Goal: Task Accomplishment & Management: Complete application form

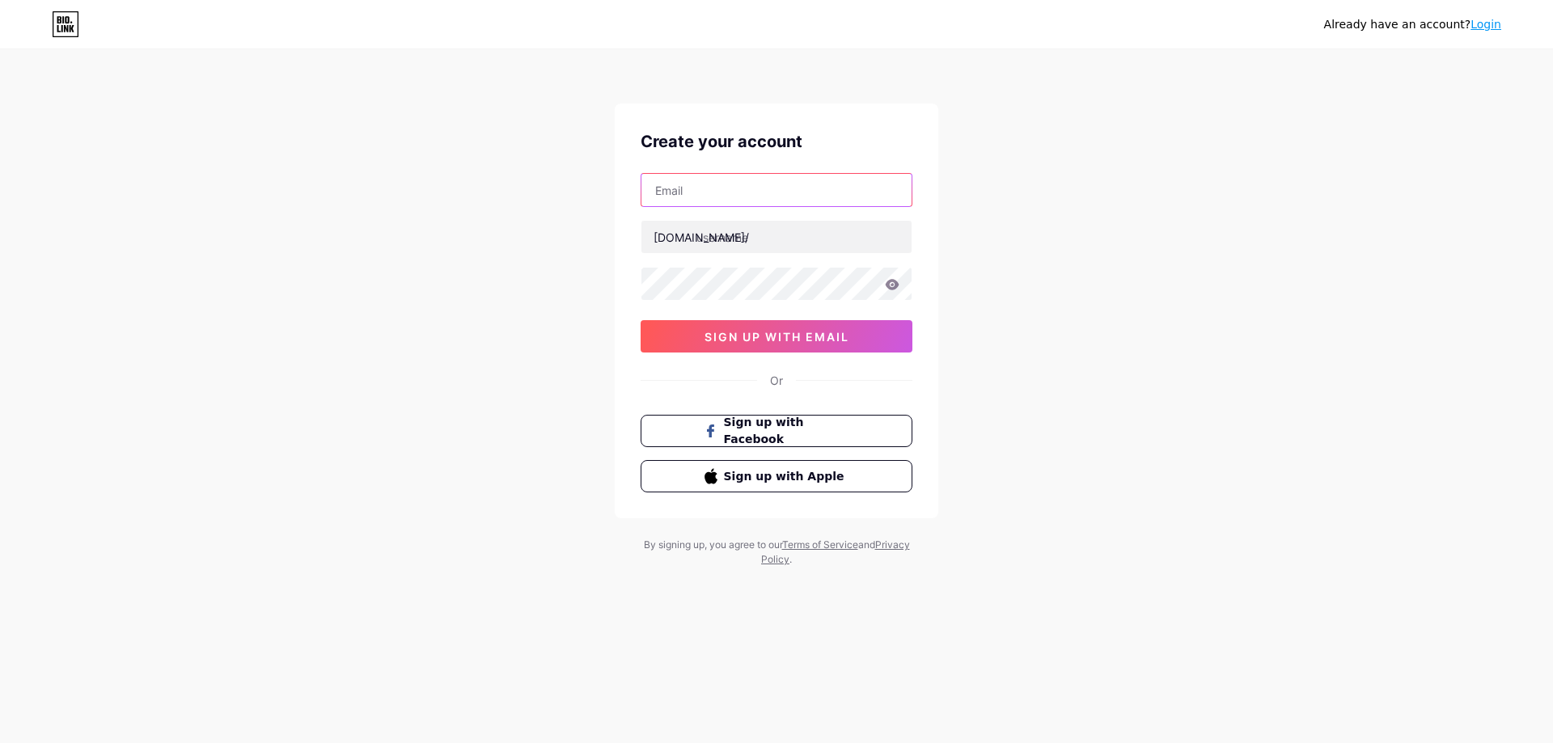
click at [684, 182] on input "text" at bounding box center [777, 190] width 270 height 32
type input "[EMAIL_ADDRESS][DOMAIN_NAME]"
click at [741, 238] on input "text" at bounding box center [777, 237] width 270 height 32
paste input "aurorafinancialstrategies"
type input "aurorafinancialstrategies"
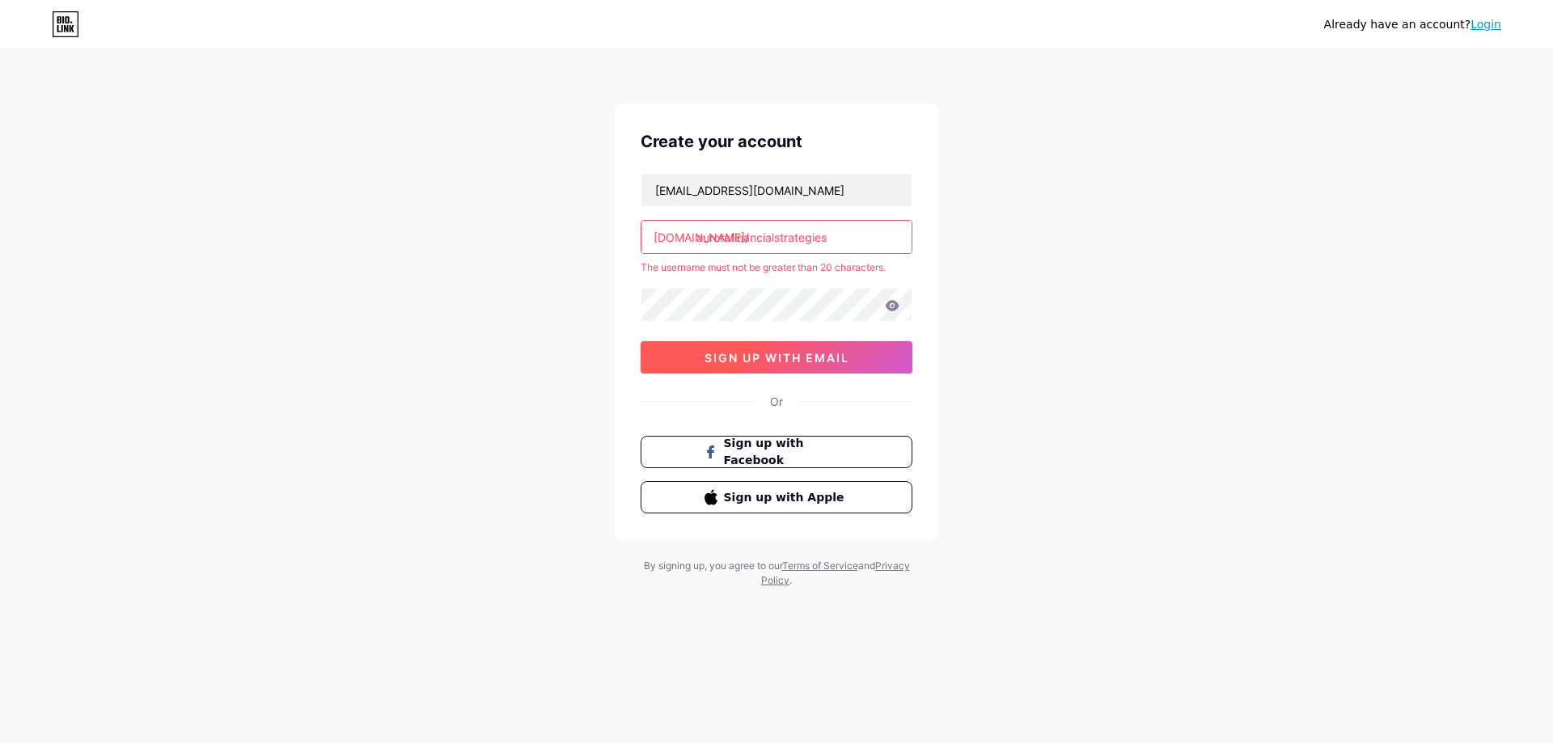
click at [823, 366] on button "sign up with email" at bounding box center [777, 357] width 272 height 32
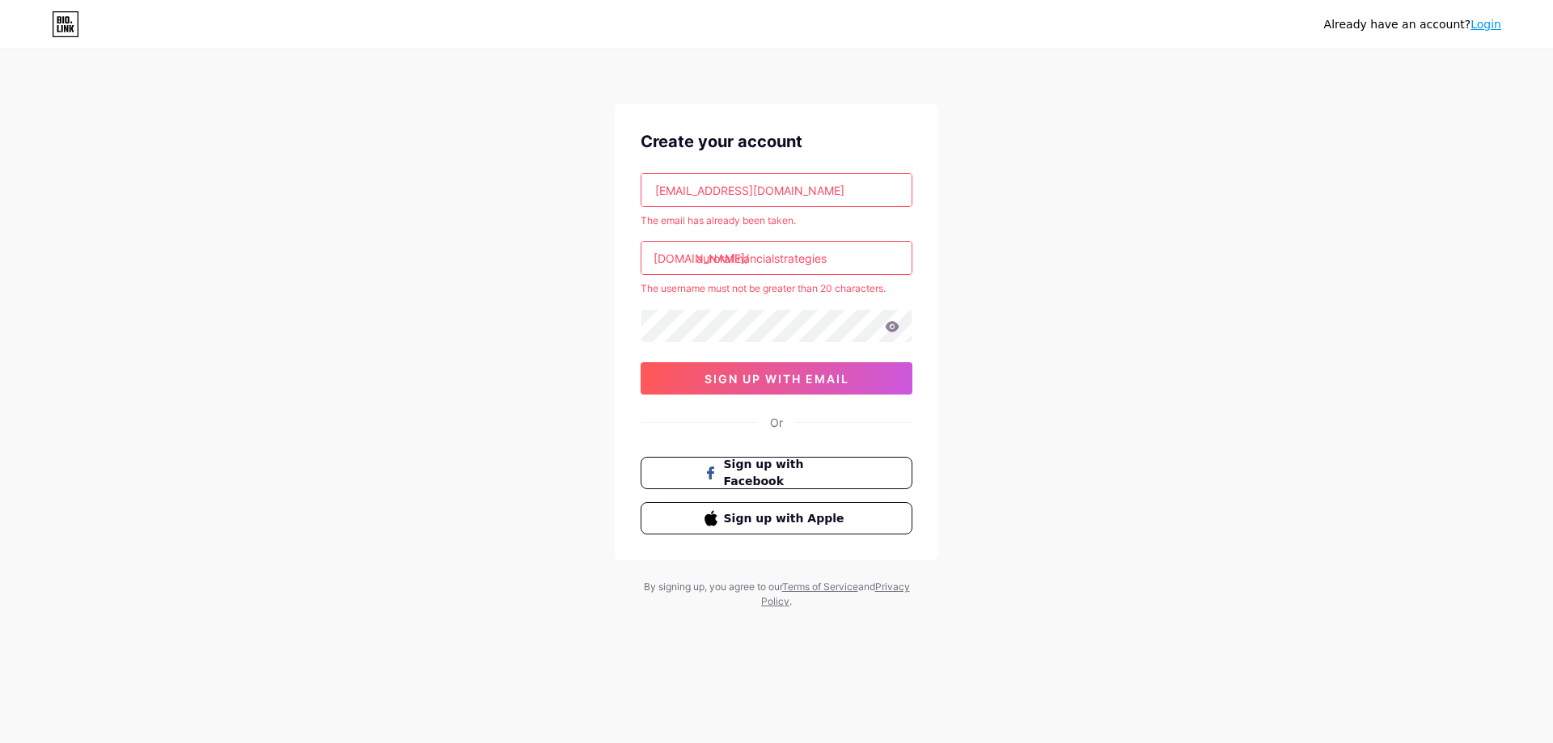
click at [1489, 26] on link "Login" at bounding box center [1486, 24] width 31 height 13
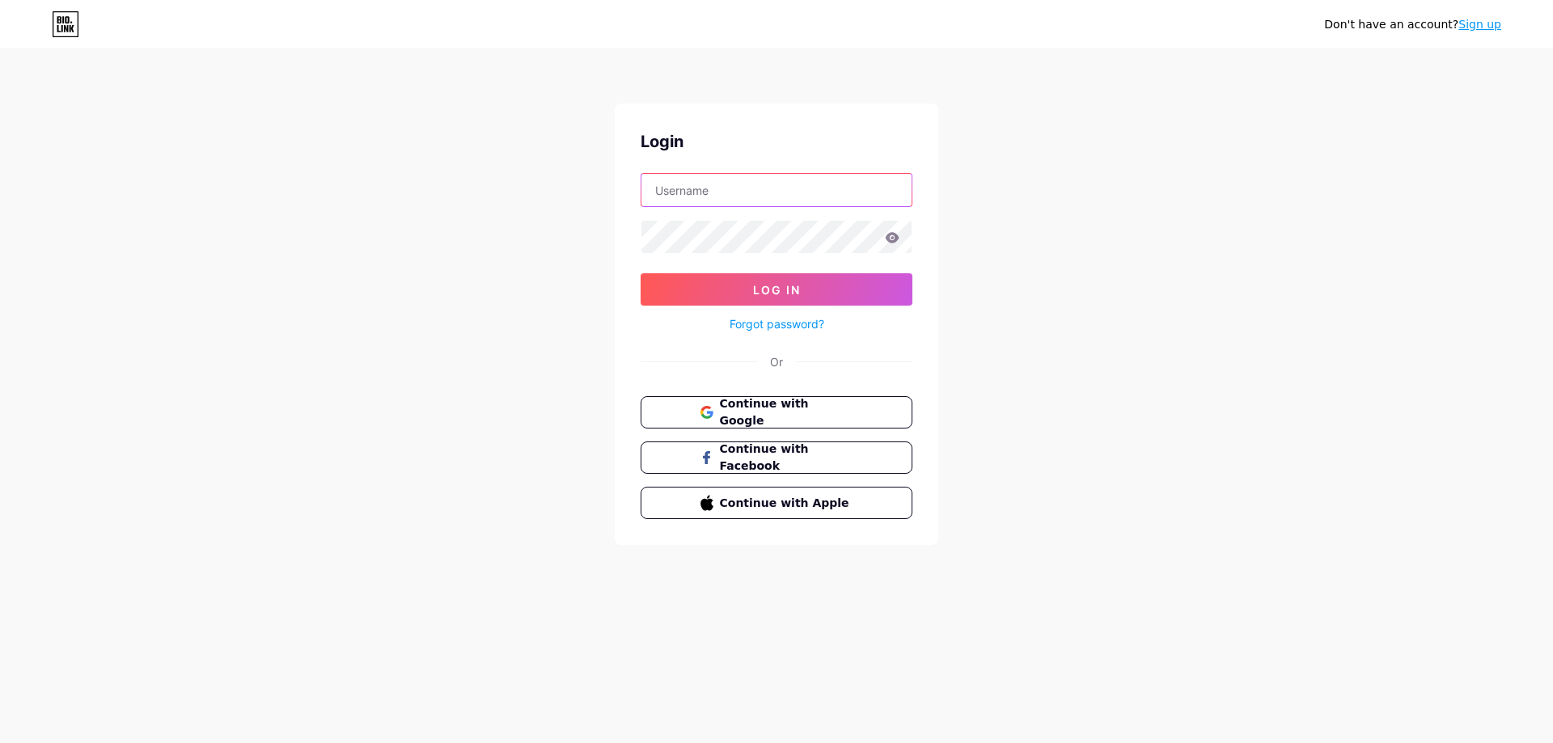
type input "[EMAIL_ADDRESS][DOMAIN_NAME]"
click at [752, 425] on button "Continue with Google" at bounding box center [776, 412] width 276 height 33
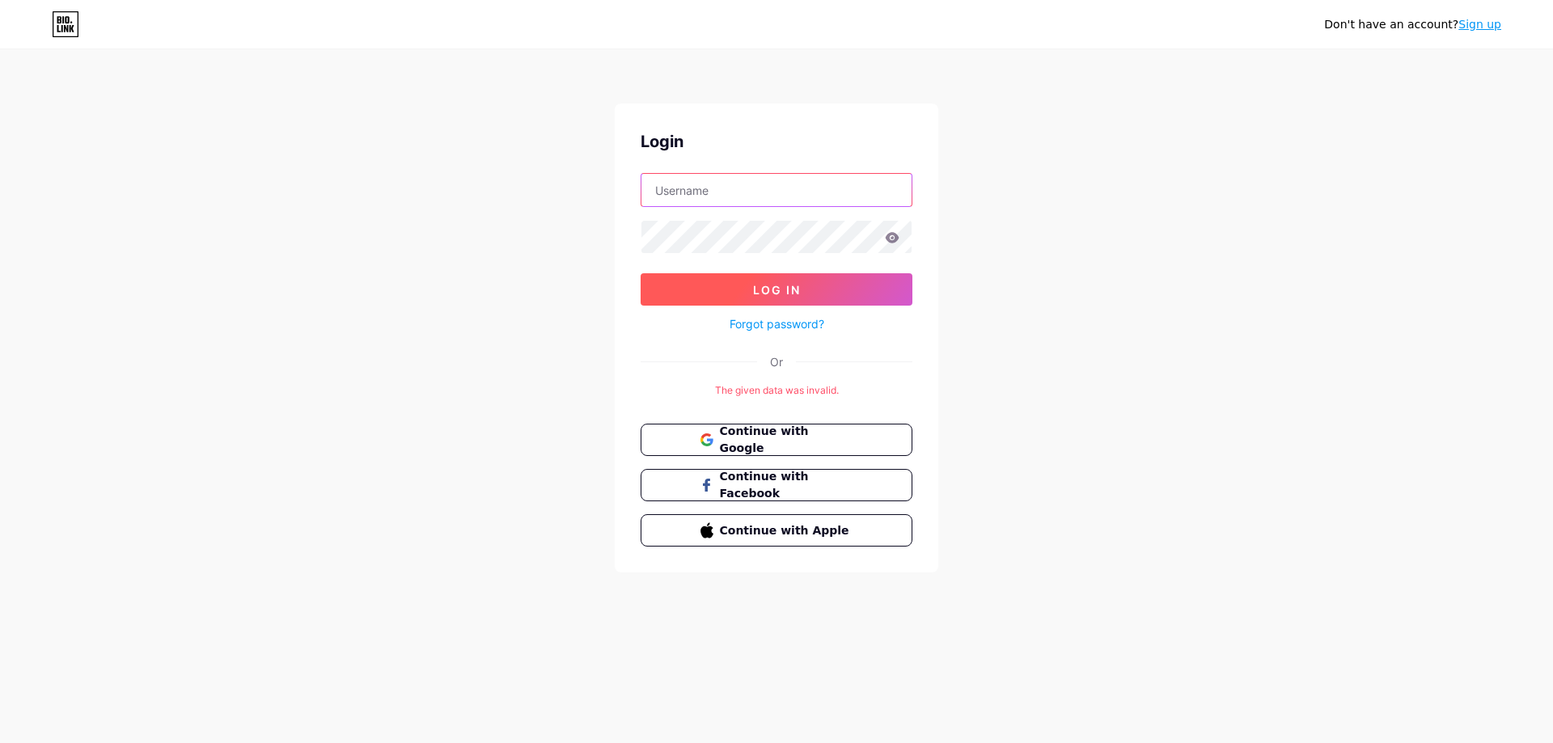
type input "[EMAIL_ADDRESS][DOMAIN_NAME]"
click at [801, 291] on button "Log In" at bounding box center [777, 289] width 272 height 32
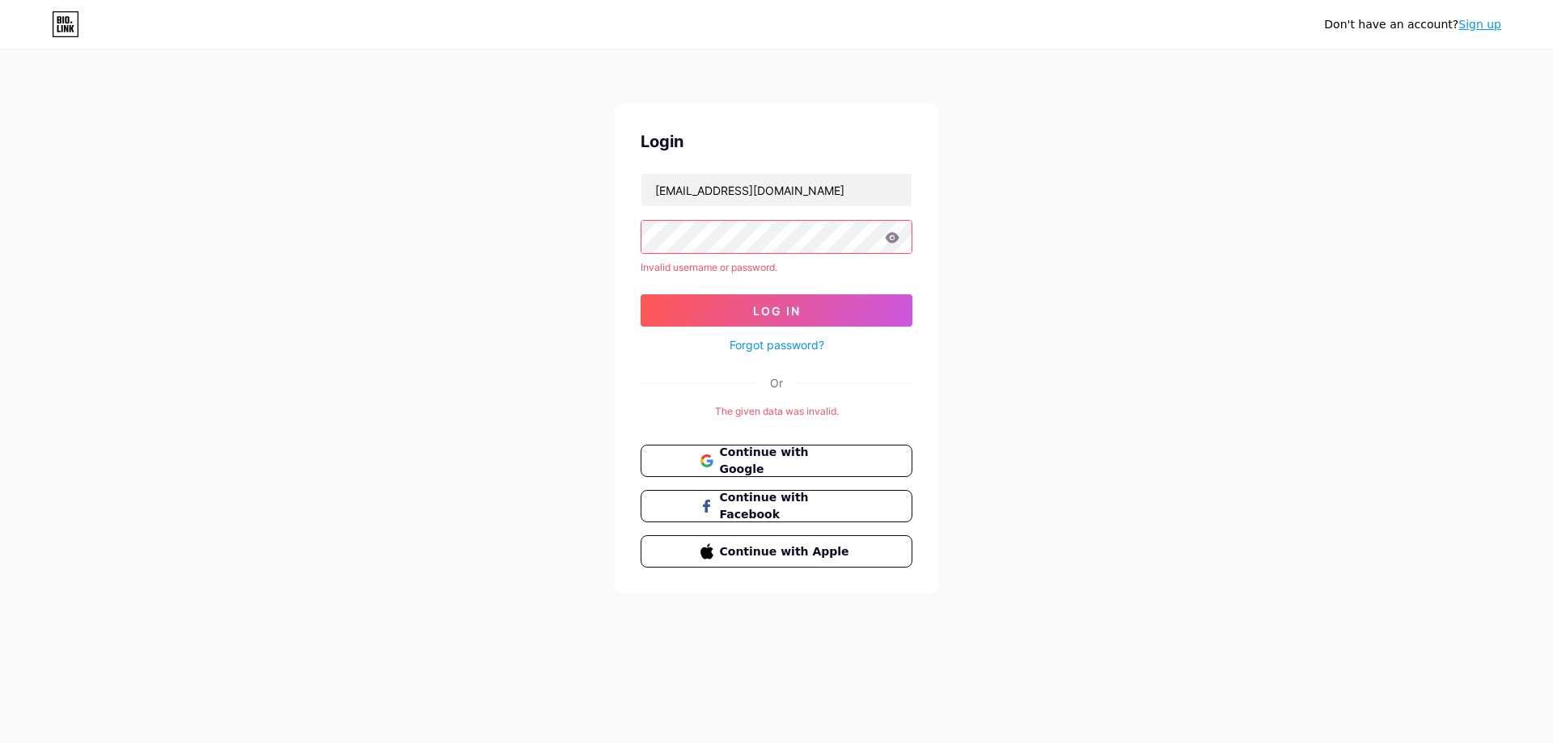
click at [894, 239] on icon at bounding box center [892, 237] width 15 height 11
click at [967, 405] on div "Don't have an account? Sign up Login aurorafinancialstrategies@gmail.com Invali…" at bounding box center [776, 323] width 1553 height 646
click at [854, 317] on button "Log In" at bounding box center [777, 310] width 272 height 32
click at [801, 340] on link "Forgot password?" at bounding box center [777, 345] width 95 height 17
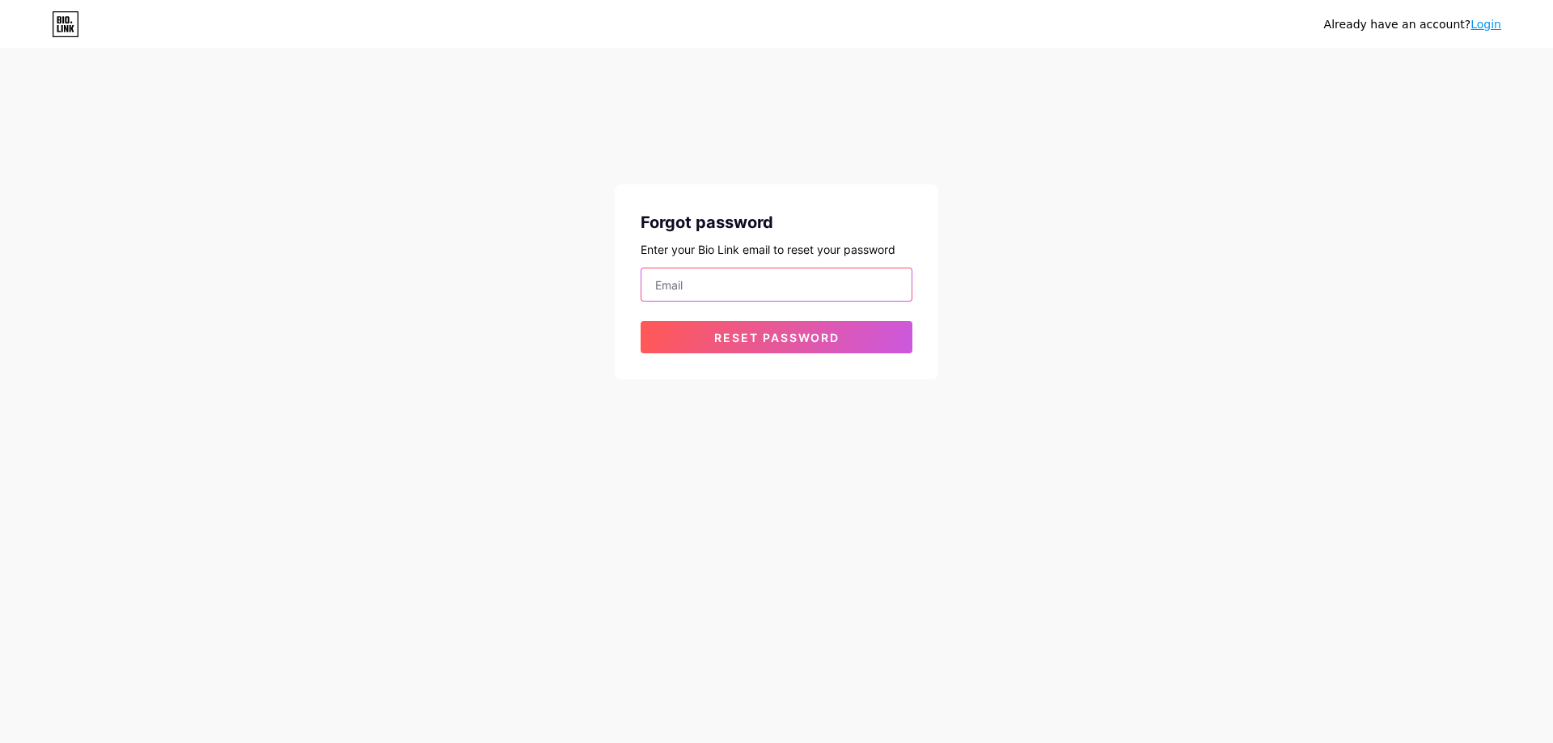
click at [762, 285] on input "email" at bounding box center [777, 285] width 270 height 32
type input "[EMAIL_ADDRESS][DOMAIN_NAME]"
click at [776, 335] on span "Reset password" at bounding box center [776, 338] width 125 height 14
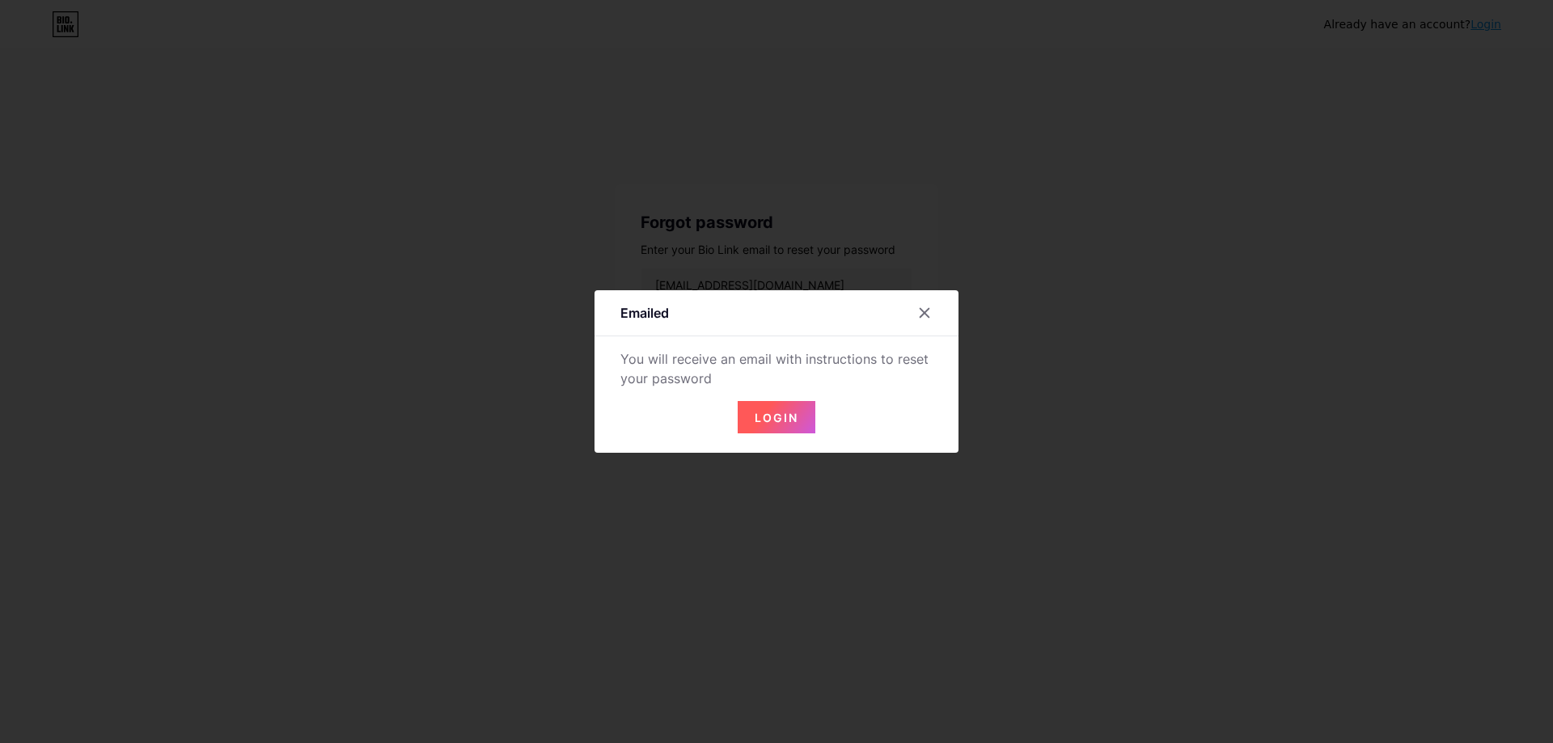
click at [910, 300] on div at bounding box center [934, 313] width 49 height 29
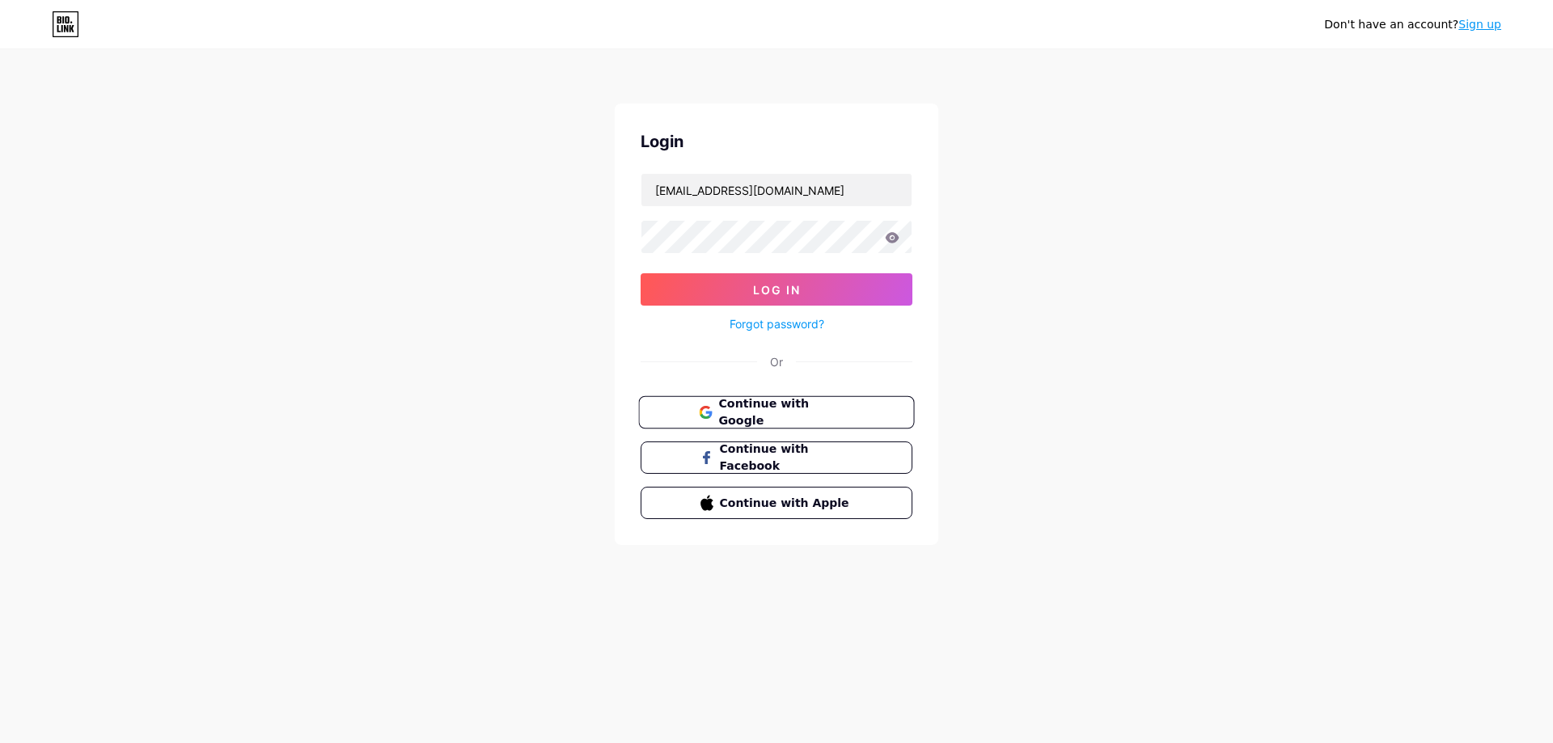
click at [810, 409] on span "Continue with Google" at bounding box center [785, 413] width 135 height 35
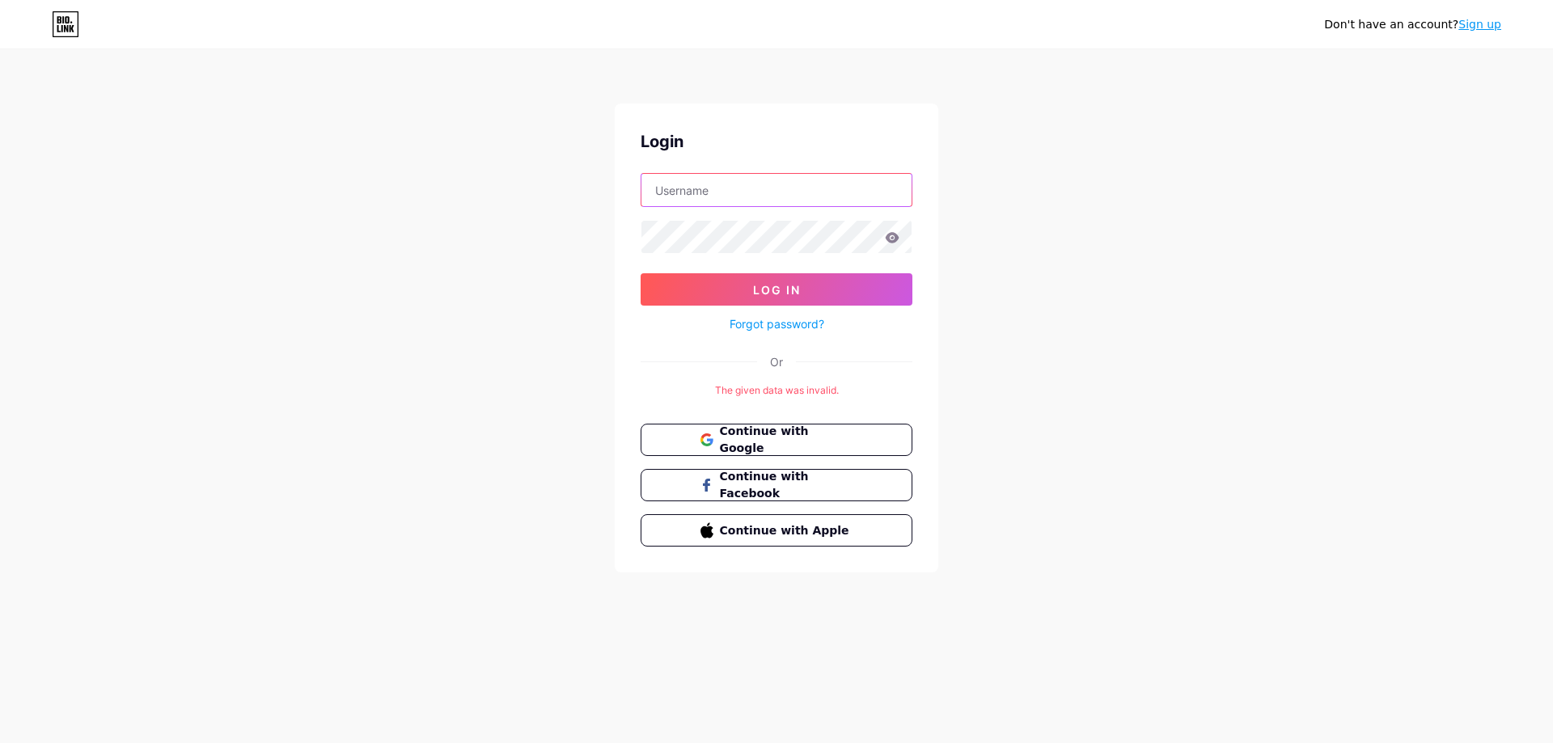
type input "[EMAIL_ADDRESS][DOMAIN_NAME]"
click at [1483, 29] on link "Sign up" at bounding box center [1480, 24] width 43 height 13
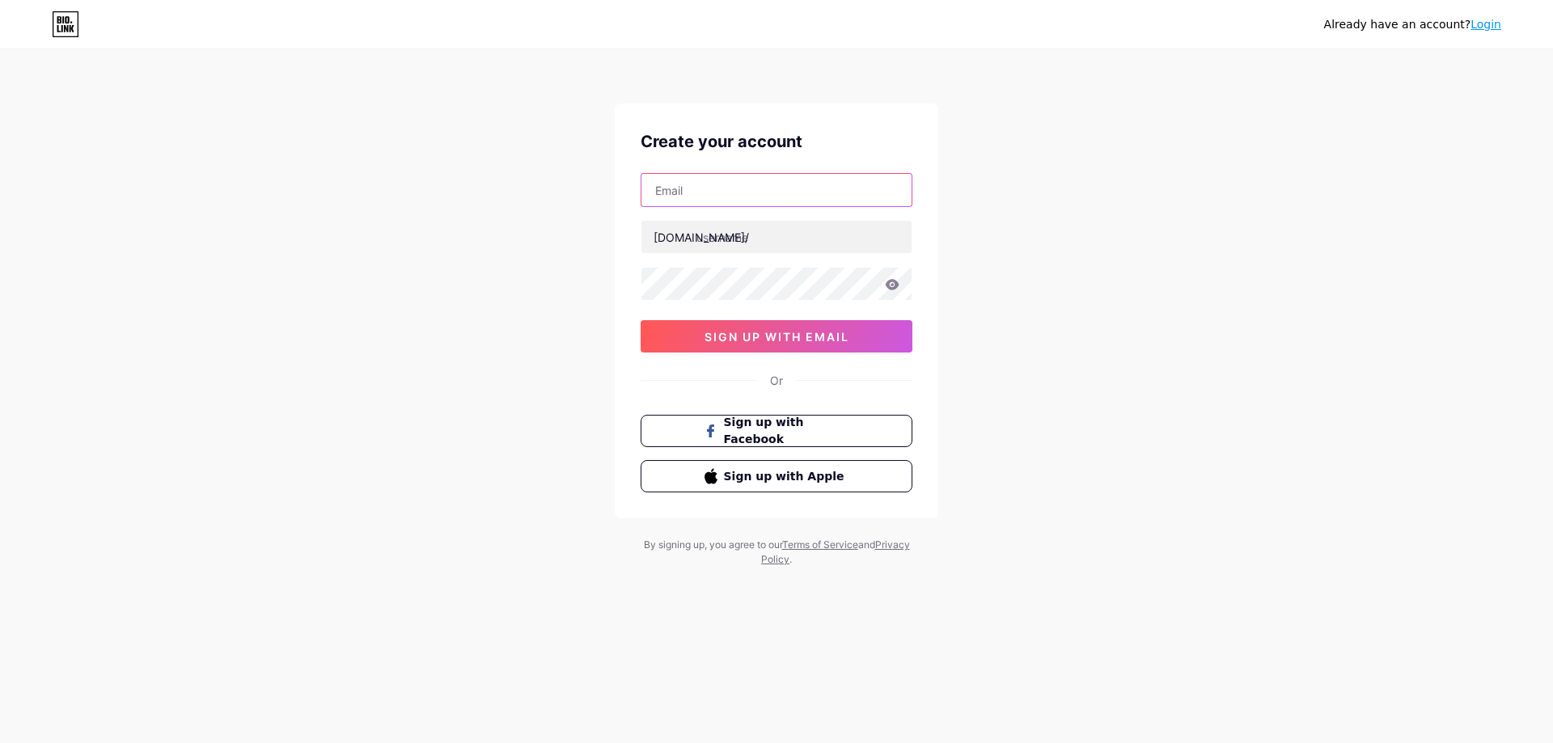
type input "[EMAIL_ADDRESS][DOMAIN_NAME]"
click at [770, 242] on input "text" at bounding box center [777, 237] width 270 height 32
drag, startPoint x: 651, startPoint y: 188, endPoint x: 788, endPoint y: 201, distance: 137.4
click at [788, 184] on input "[EMAIL_ADDRESS][DOMAIN_NAME]" at bounding box center [777, 190] width 270 height 32
click at [707, 230] on input "text" at bounding box center [777, 237] width 270 height 32
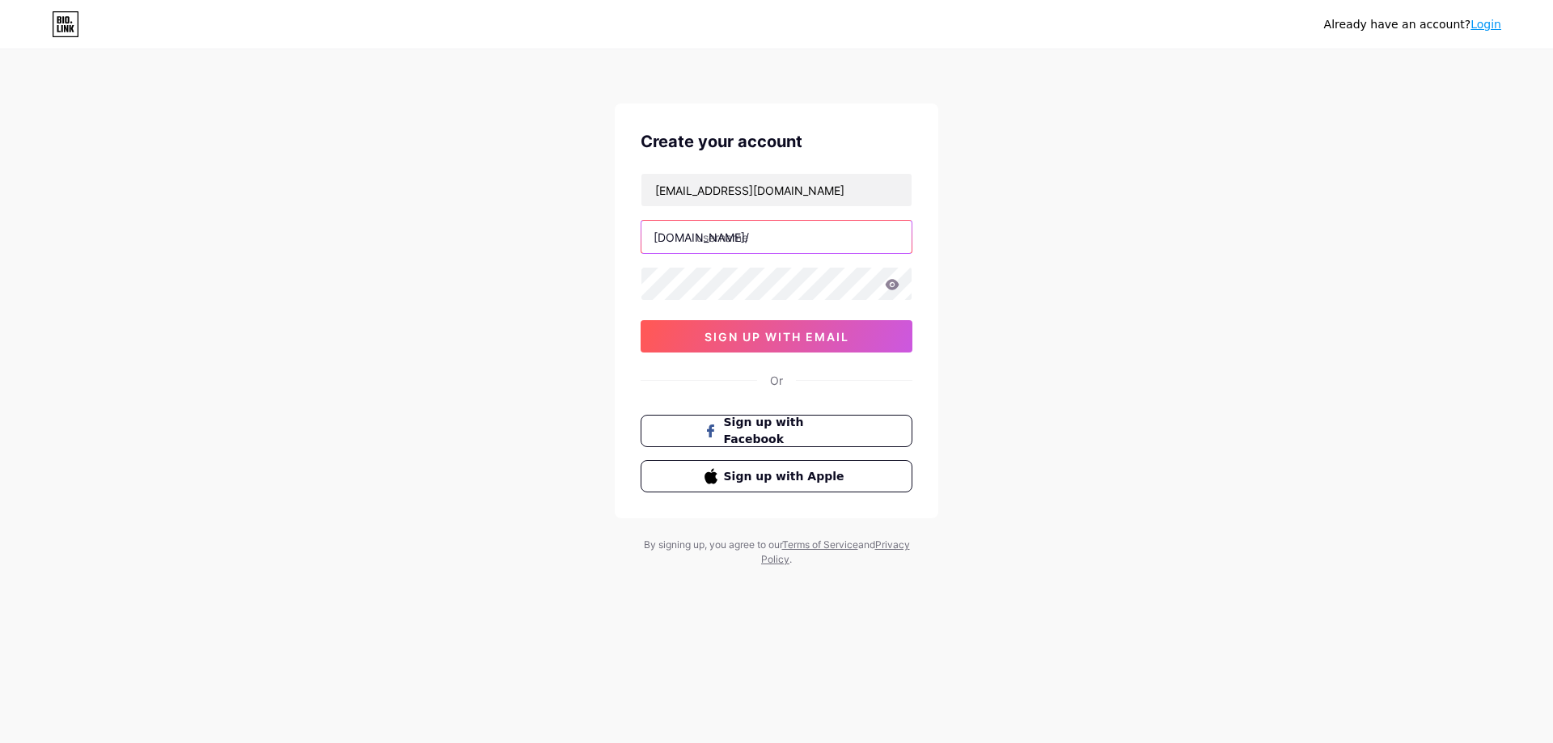
paste input "aurorafinancialstrategies"
click at [760, 328] on button "sign up with email" at bounding box center [777, 336] width 272 height 32
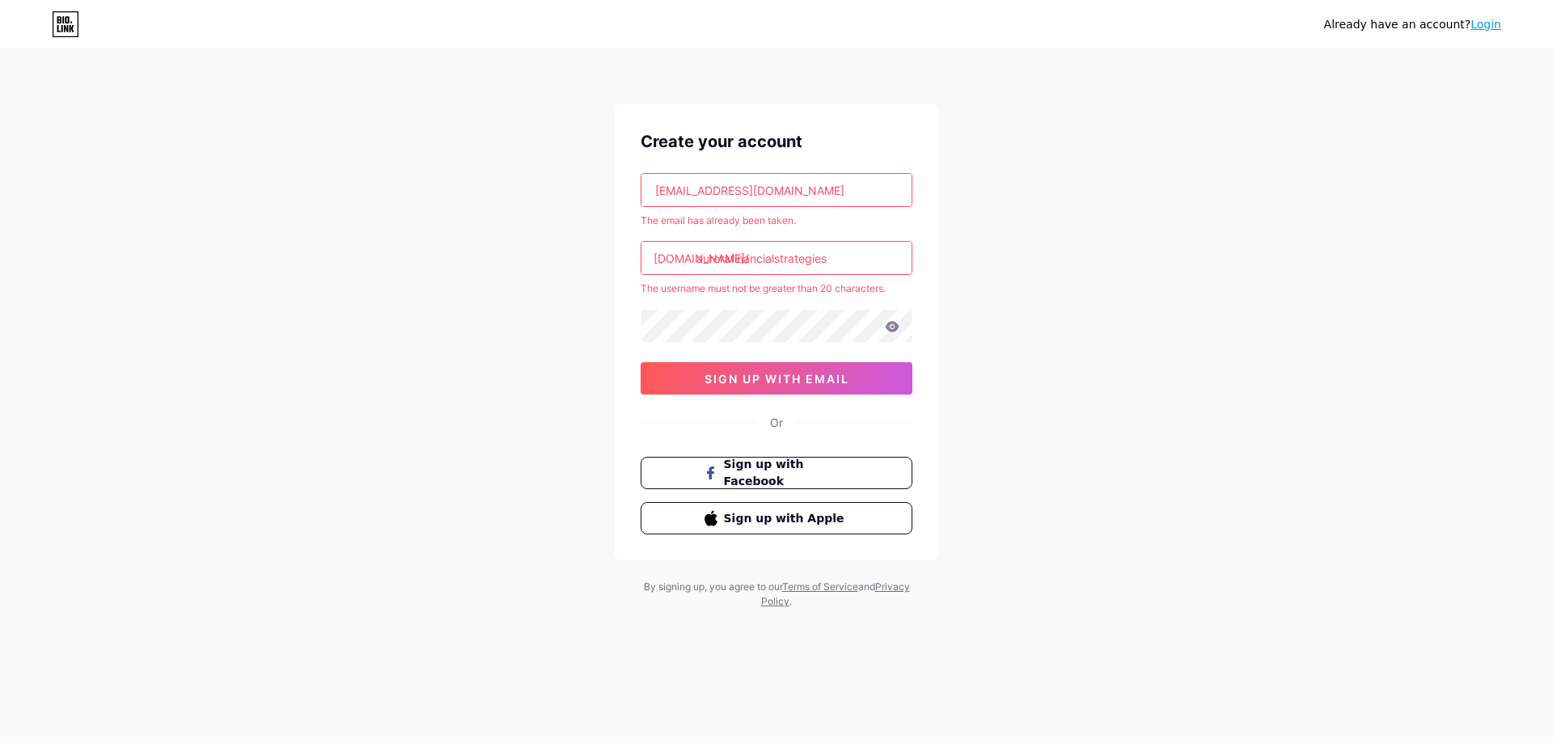
drag, startPoint x: 777, startPoint y: 265, endPoint x: 890, endPoint y: 282, distance: 113.9
click at [893, 282] on div "[EMAIL_ADDRESS][DOMAIN_NAME] The email has already been taken. [DOMAIN_NAME]/ a…" at bounding box center [777, 284] width 272 height 222
type input "aurorafinancial"
click at [772, 375] on div "Create your account [EMAIL_ADDRESS][DOMAIN_NAME] The email has already been tak…" at bounding box center [777, 332] width 324 height 457
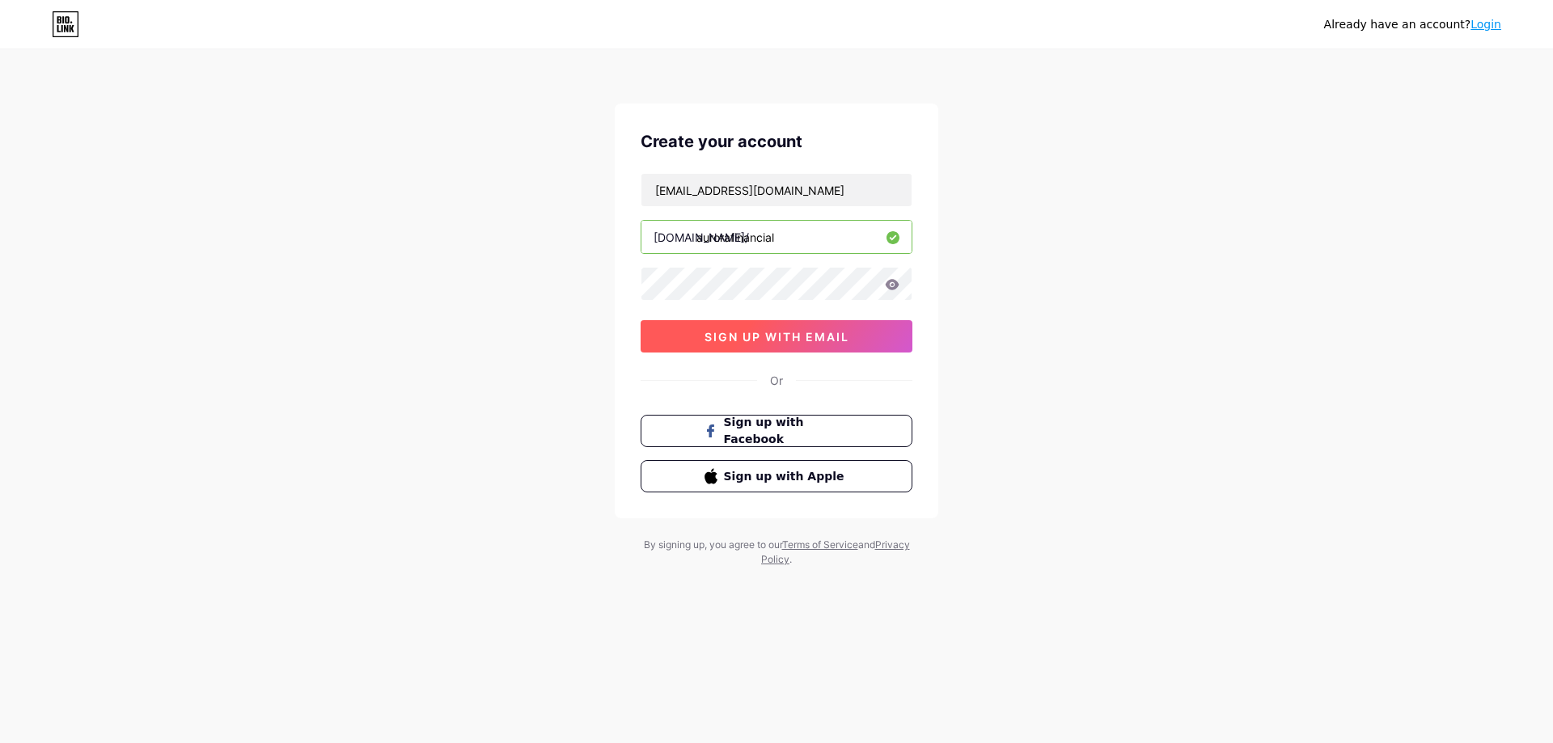
click at [781, 337] on span "sign up with email" at bounding box center [777, 337] width 145 height 14
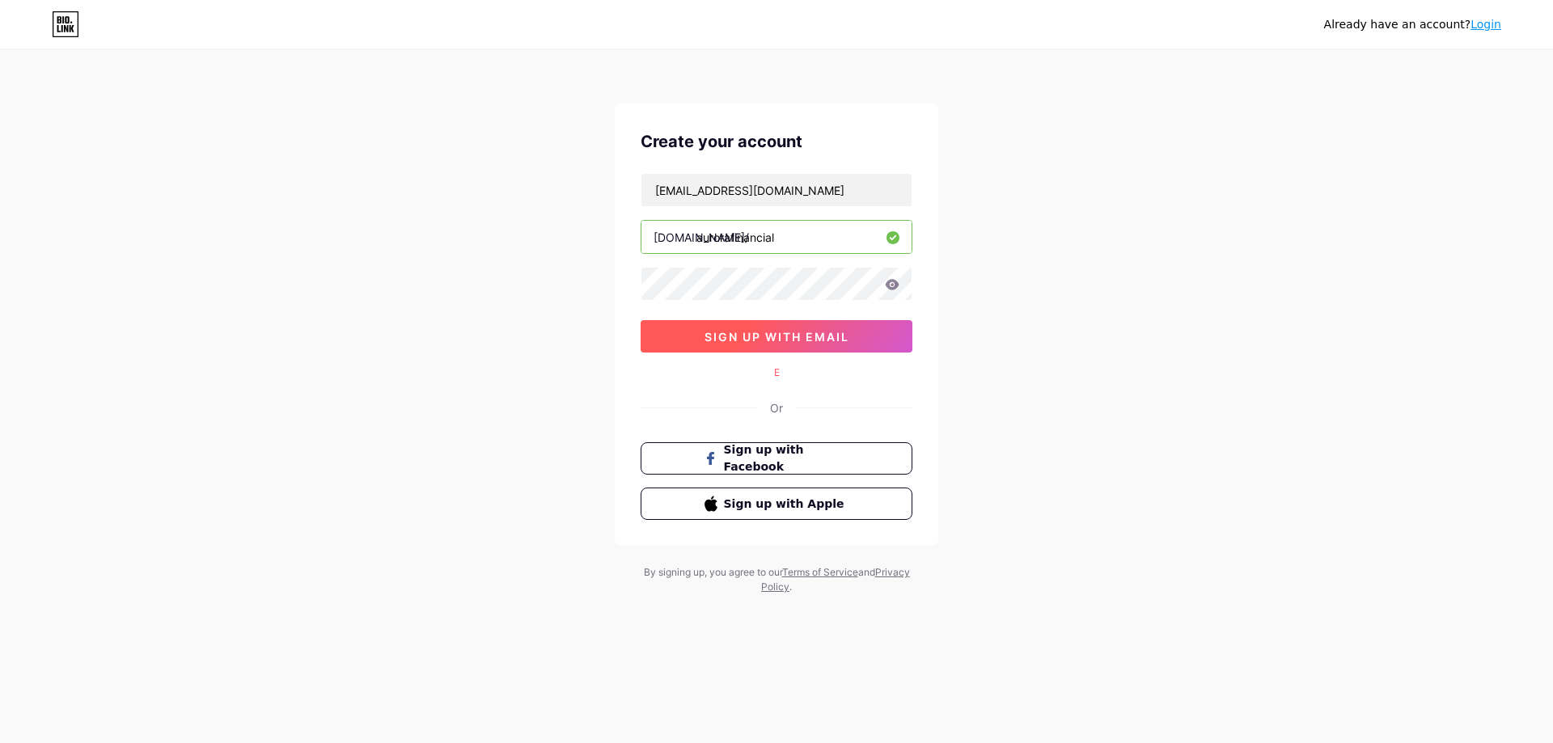
click at [786, 327] on button "sign up with email" at bounding box center [777, 336] width 272 height 32
click at [790, 367] on div "E" at bounding box center [777, 373] width 272 height 15
click at [790, 371] on div "E" at bounding box center [777, 373] width 272 height 15
click at [795, 337] on span "sign up with email" at bounding box center [777, 337] width 145 height 14
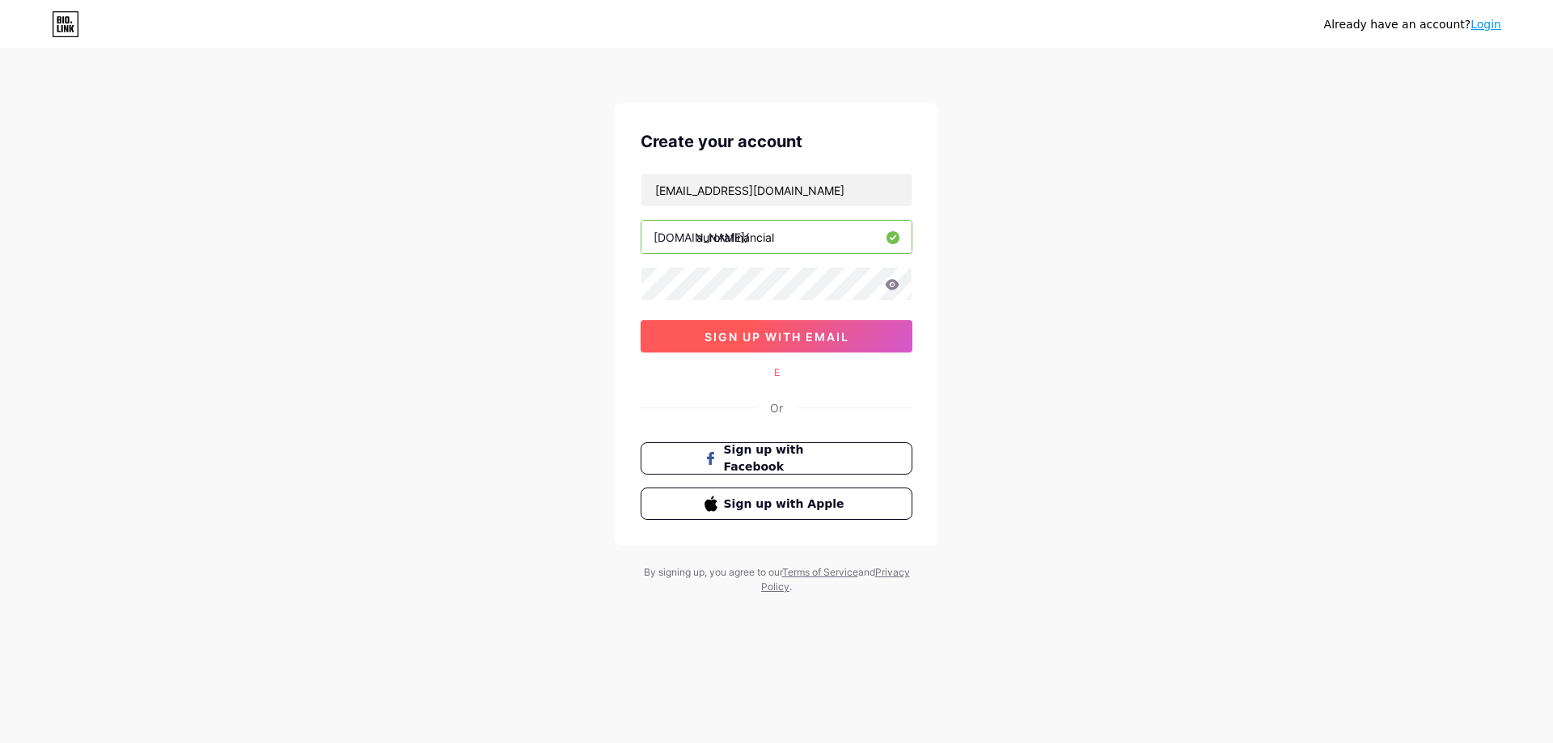
click at [795, 337] on span "sign up with email" at bounding box center [777, 337] width 145 height 14
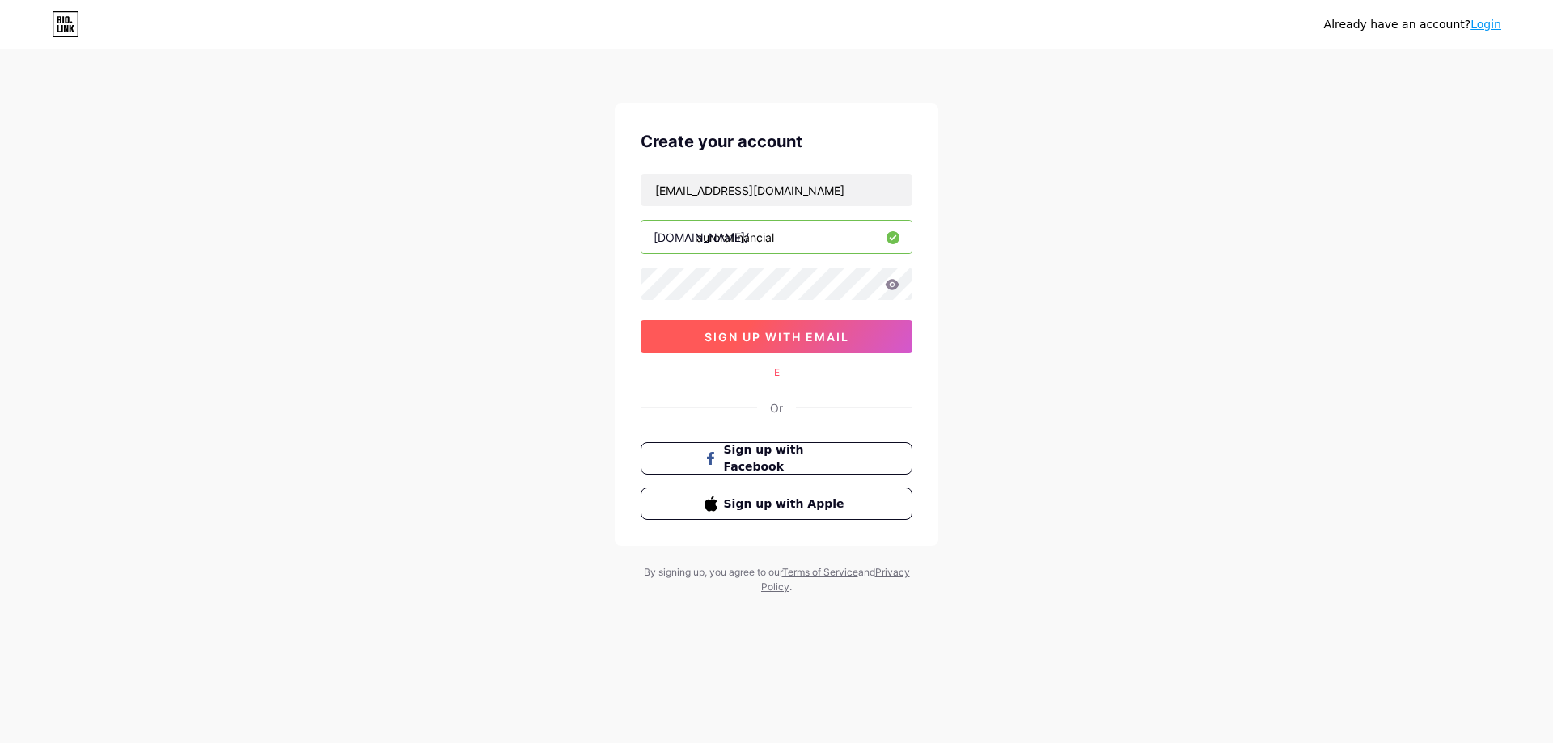
click at [795, 337] on span "sign up with email" at bounding box center [777, 337] width 145 height 14
click at [772, 379] on div "E" at bounding box center [777, 373] width 272 height 15
click at [860, 190] on input "[EMAIL_ADDRESS][DOMAIN_NAME]" at bounding box center [777, 190] width 270 height 32
click at [1070, 220] on div "Already have an account? Login Create your account [EMAIL_ADDRESS][DOMAIN_NAME]…" at bounding box center [776, 323] width 1553 height 646
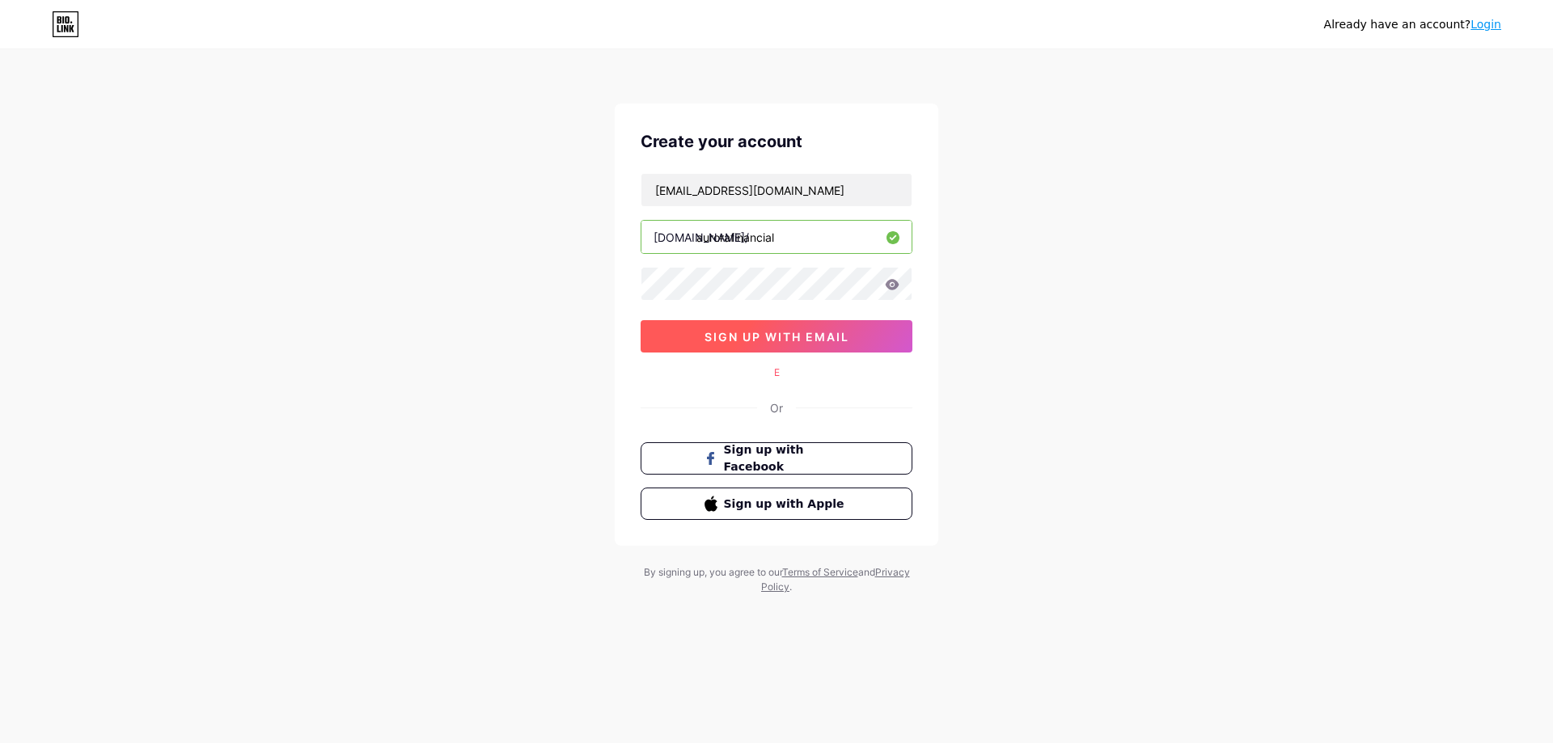
click at [831, 339] on span "sign up with email" at bounding box center [777, 337] width 145 height 14
click at [816, 235] on input "aurorafinancial" at bounding box center [777, 237] width 270 height 32
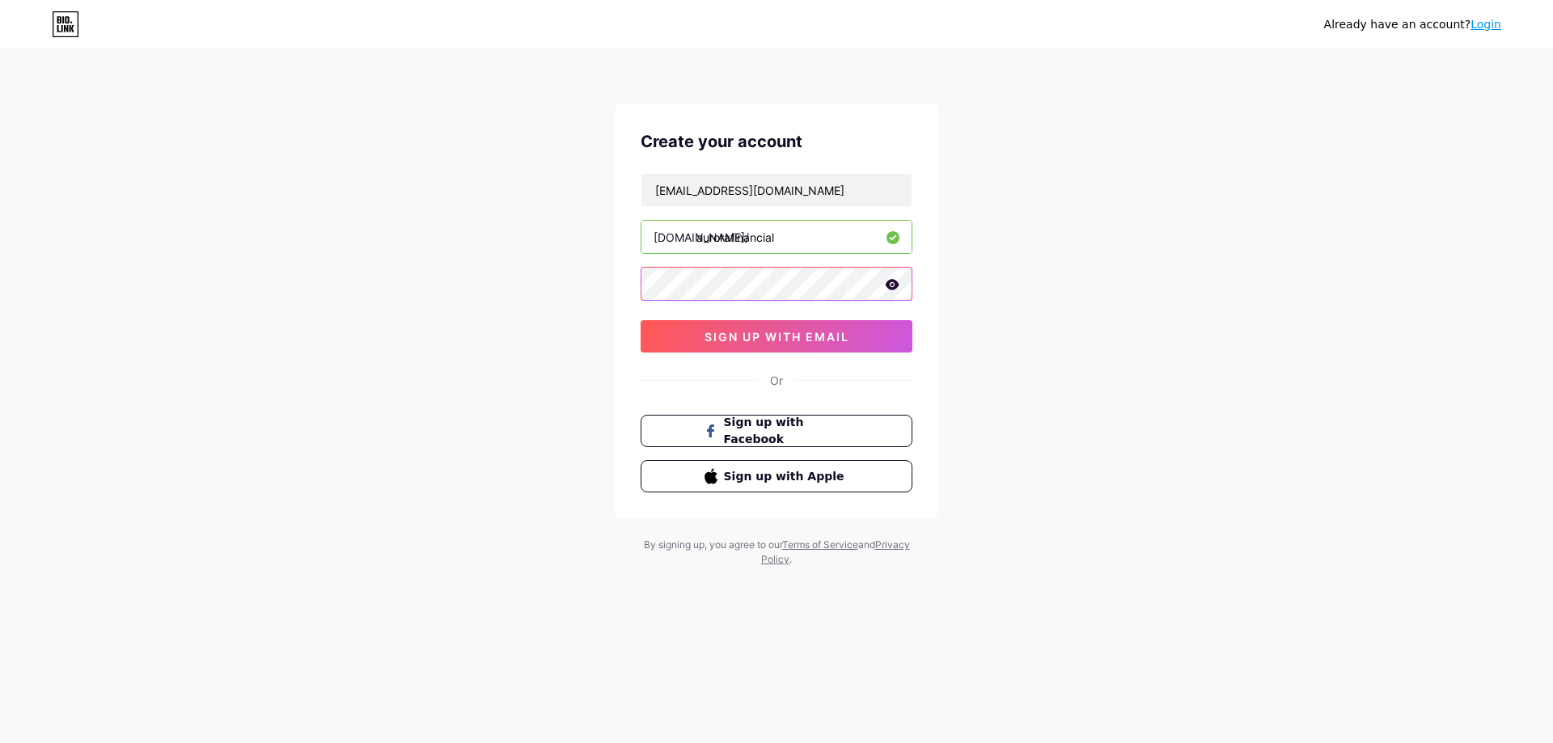
click at [566, 289] on div "Already have an account? Login Create your account [EMAIL_ADDRESS][DOMAIN_NAME]…" at bounding box center [776, 309] width 1553 height 619
click at [785, 342] on span "sign up with email" at bounding box center [777, 337] width 145 height 14
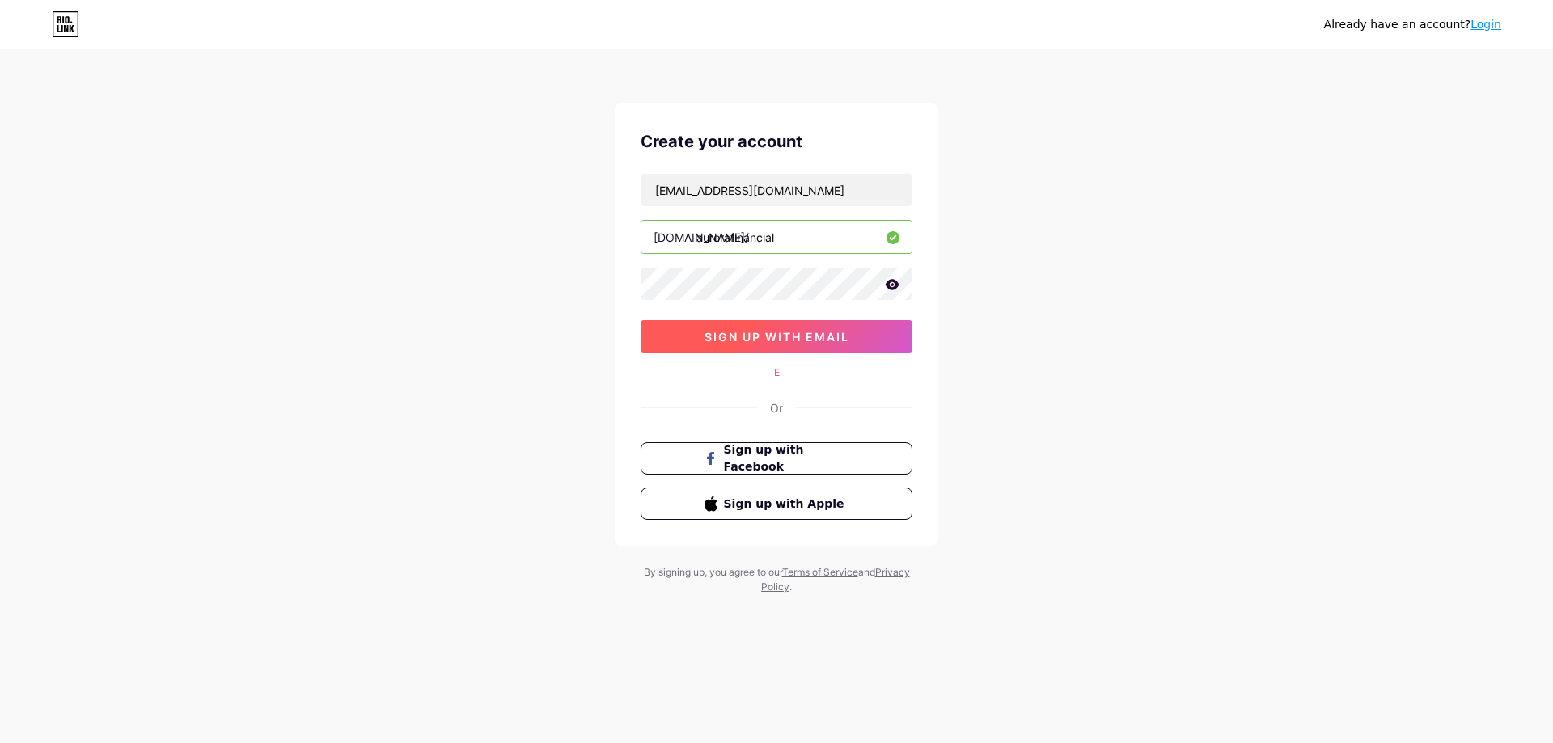
click at [785, 342] on span "sign up with email" at bounding box center [777, 337] width 145 height 14
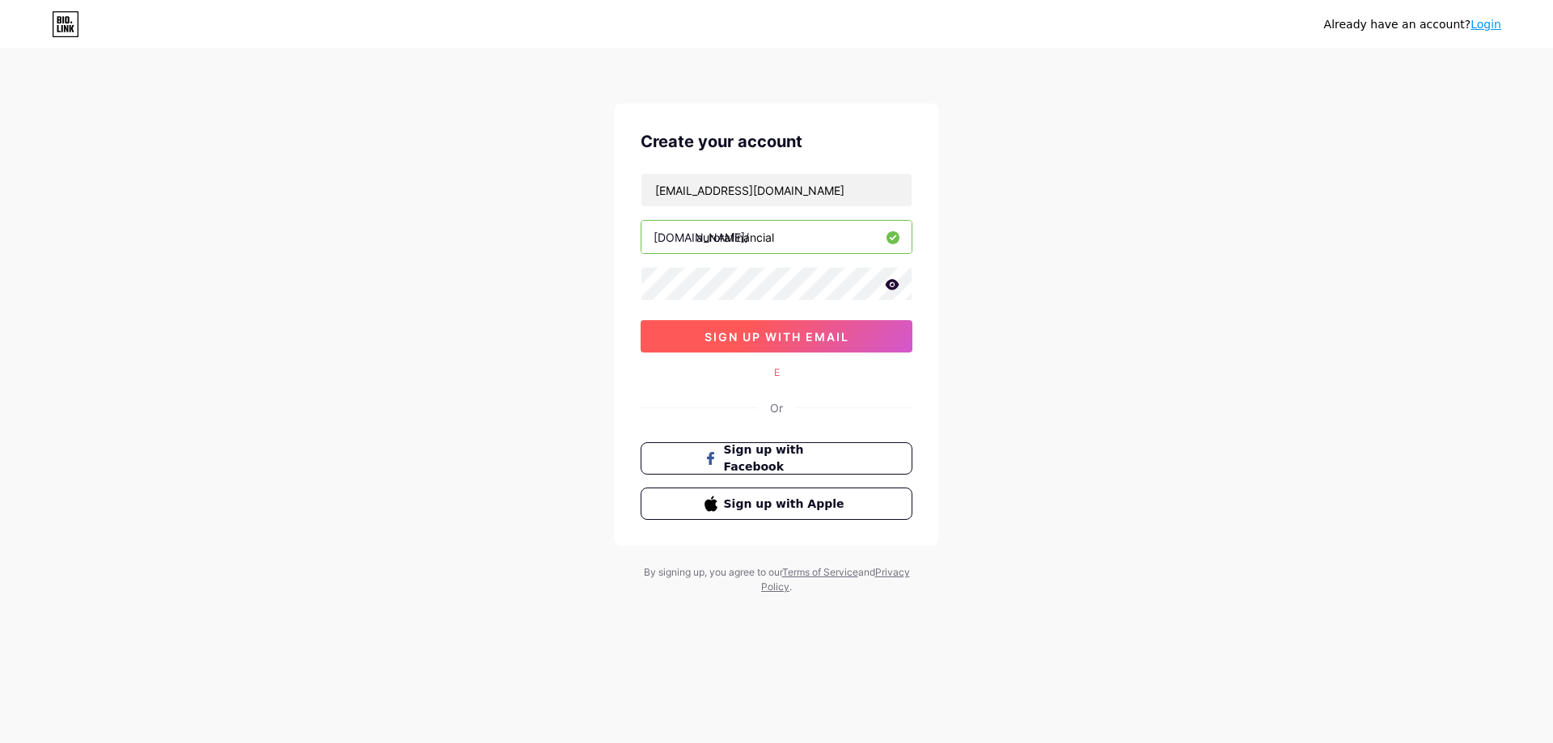
click at [785, 342] on span "sign up with email" at bounding box center [777, 337] width 145 height 14
